Goal: Task Accomplishment & Management: Manage account settings

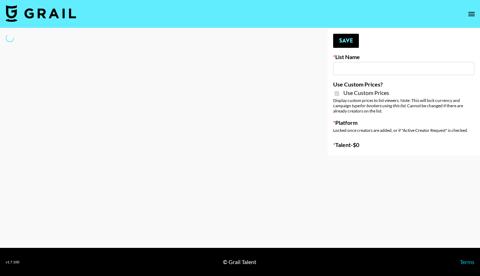
type input "Peppermayo"
checkbox input "true"
select select "Brand"
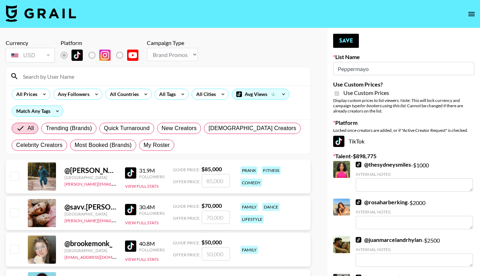
click at [84, 80] on input at bounding box center [162, 76] width 287 height 11
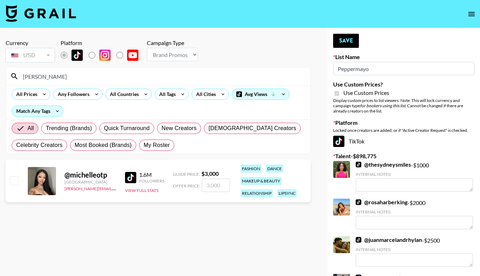
type input "[PERSON_NAME]"
click at [206, 185] on input "number" at bounding box center [216, 185] width 28 height 13
checkbox input "true"
type input "2500"
click at [349, 40] on button "Save" at bounding box center [346, 41] width 26 height 14
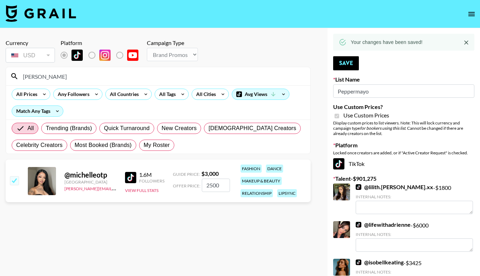
click at [209, 73] on input "michelleot" at bounding box center [162, 76] width 287 height 11
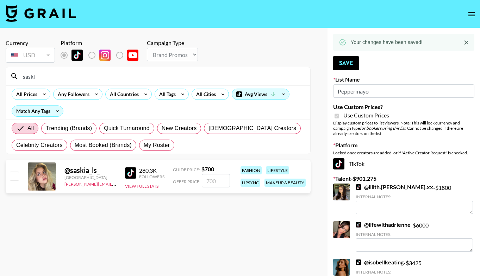
type input "saski"
click at [208, 183] on input "number" at bounding box center [216, 180] width 28 height 13
click at [8, 179] on div at bounding box center [13, 177] width 11 height 12
click at [17, 176] on input "checkbox" at bounding box center [14, 176] width 8 height 8
checkbox input "true"
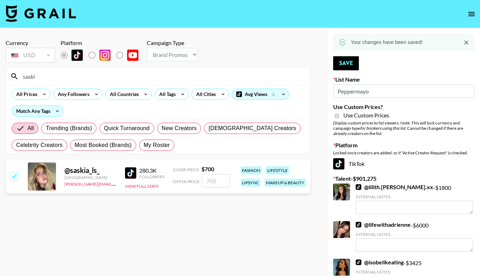
type input "700"
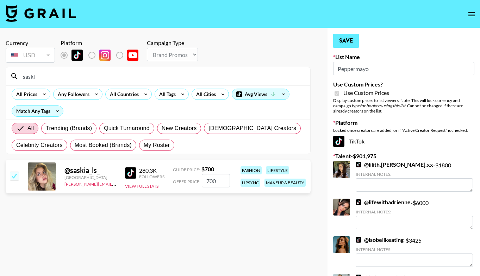
click at [342, 48] on button "Save" at bounding box center [346, 41] width 26 height 14
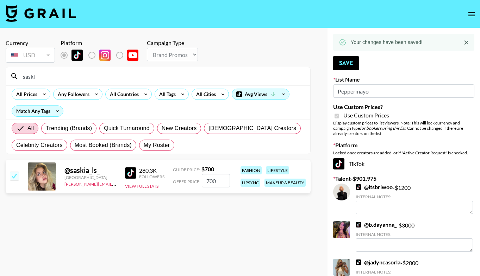
click at [247, 76] on input "saski" at bounding box center [162, 76] width 287 height 11
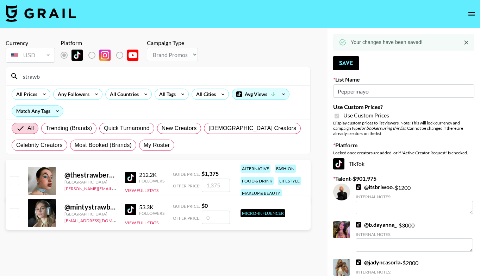
type input "strawb"
drag, startPoint x: 247, startPoint y: 76, endPoint x: 211, endPoint y: 184, distance: 114.6
click at [211, 184] on input "number" at bounding box center [216, 185] width 28 height 13
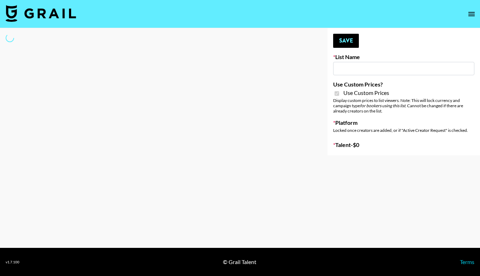
type input "Whipped US"
checkbox input "true"
select select "Brand"
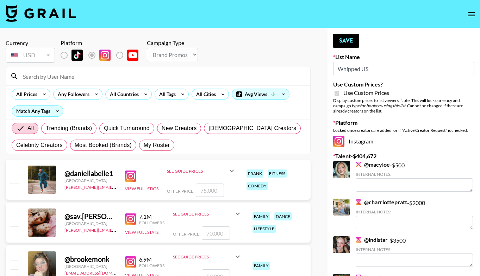
click at [95, 79] on input at bounding box center [162, 76] width 287 height 11
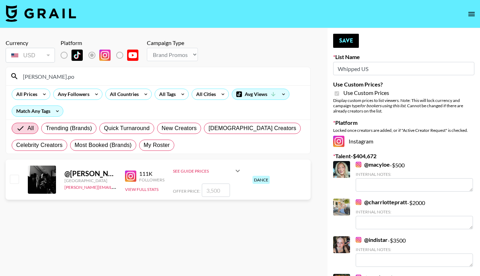
type input "[PERSON_NAME].po"
click at [208, 191] on input "number" at bounding box center [216, 190] width 28 height 13
checkbox input "true"
type input "3000"
click at [352, 42] on button "Save" at bounding box center [346, 41] width 26 height 14
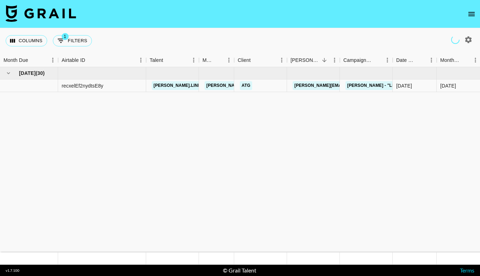
click at [471, 15] on icon "open drawer" at bounding box center [471, 14] width 8 height 8
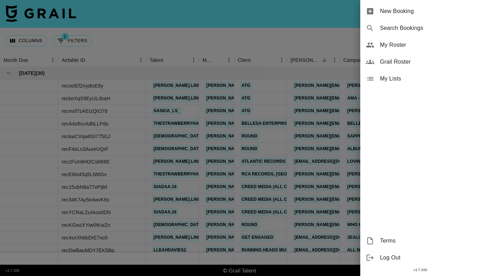
click at [429, 46] on span "My Roster" at bounding box center [427, 45] width 94 height 8
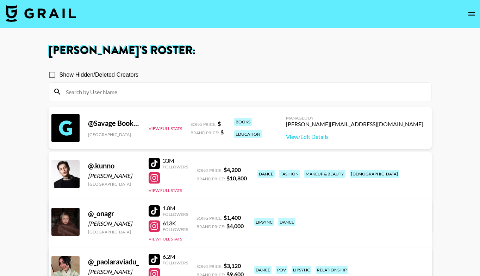
click at [279, 90] on input at bounding box center [244, 91] width 365 height 11
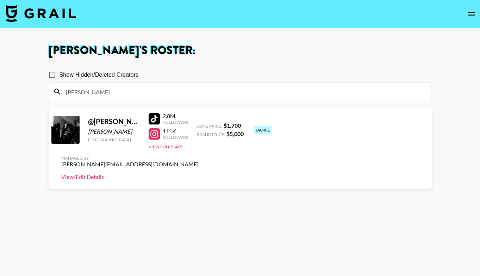
type input "[PERSON_NAME]"
click at [199, 174] on link "View/Edit Details" at bounding box center [129, 177] width 137 height 7
click at [52, 15] on img at bounding box center [41, 13] width 70 height 17
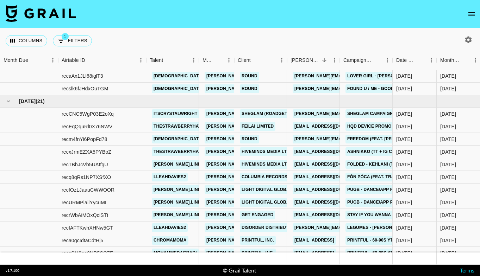
scroll to position [1124, 0]
click at [92, 126] on div "recEqQquRl0X76NWV" at bounding box center [87, 127] width 51 height 7
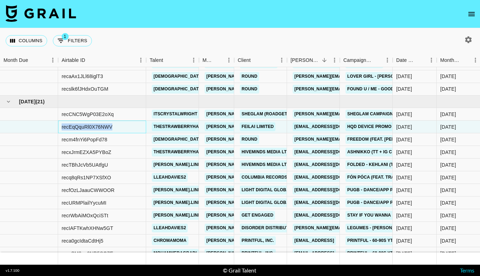
click at [92, 126] on div "recEqQquRl0X76NWV" at bounding box center [87, 127] width 51 height 7
copy div "recEqQquRl0X76NWV"
click at [448, 125] on div "Sep '25" at bounding box center [448, 127] width 16 height 7
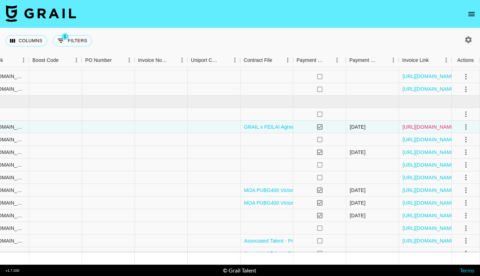
scroll to position [1124, 698]
click at [436, 127] on link "https://in.xero.com/WCnPwGOr3J57Gqc9p6IdUF1eDR5nvAXfBQuZECPv" at bounding box center [428, 127] width 53 height 7
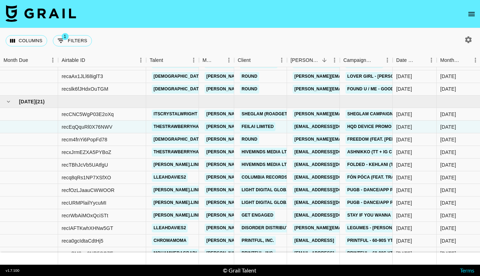
scroll to position [1124, 0]
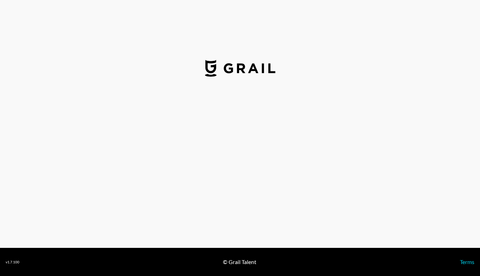
select select "USD"
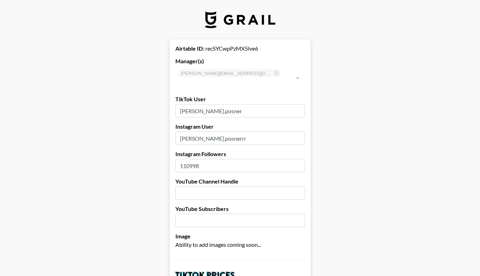
scroll to position [145, 0]
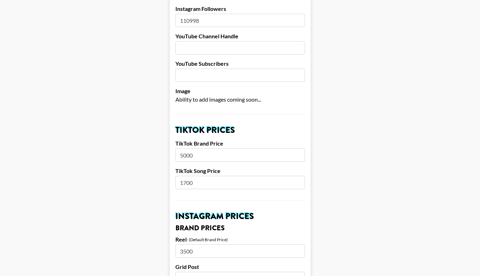
click at [201, 176] on input "1700" at bounding box center [240, 182] width 130 height 13
type input "950"
click at [212, 149] on input "5000" at bounding box center [240, 155] width 130 height 13
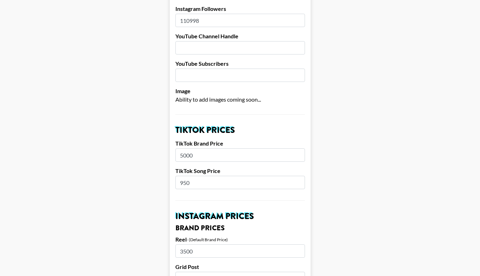
click at [212, 149] on input "5000" at bounding box center [240, 155] width 130 height 13
type input "3000"
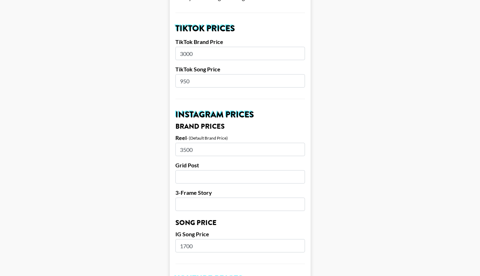
scroll to position [257, 0]
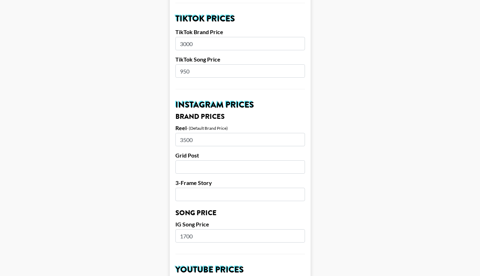
click at [197, 229] on input "1700" at bounding box center [240, 235] width 130 height 13
type input "950"
click at [155, 244] on main "Airtable ID: recSYCwpPzMX5lve6 Manager(s) george@grail-talent.com ​ TikTok User…" at bounding box center [240, 225] width 468 height 886
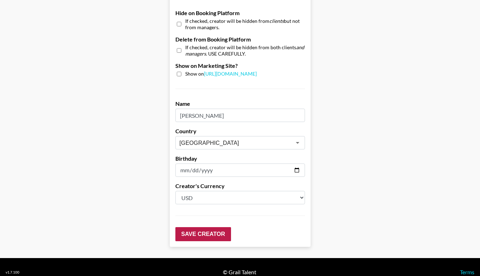
scroll to position [678, 0]
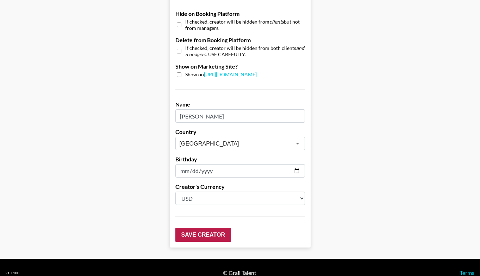
click at [187, 228] on input "Save Creator" at bounding box center [203, 235] width 56 height 14
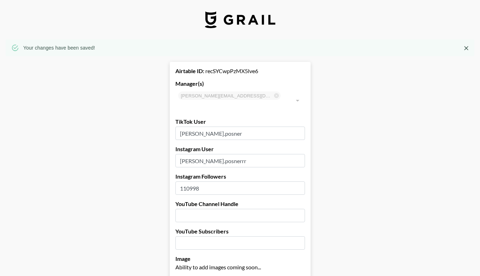
scroll to position [0, 0]
